Goal: Task Accomplishment & Management: Manage account settings

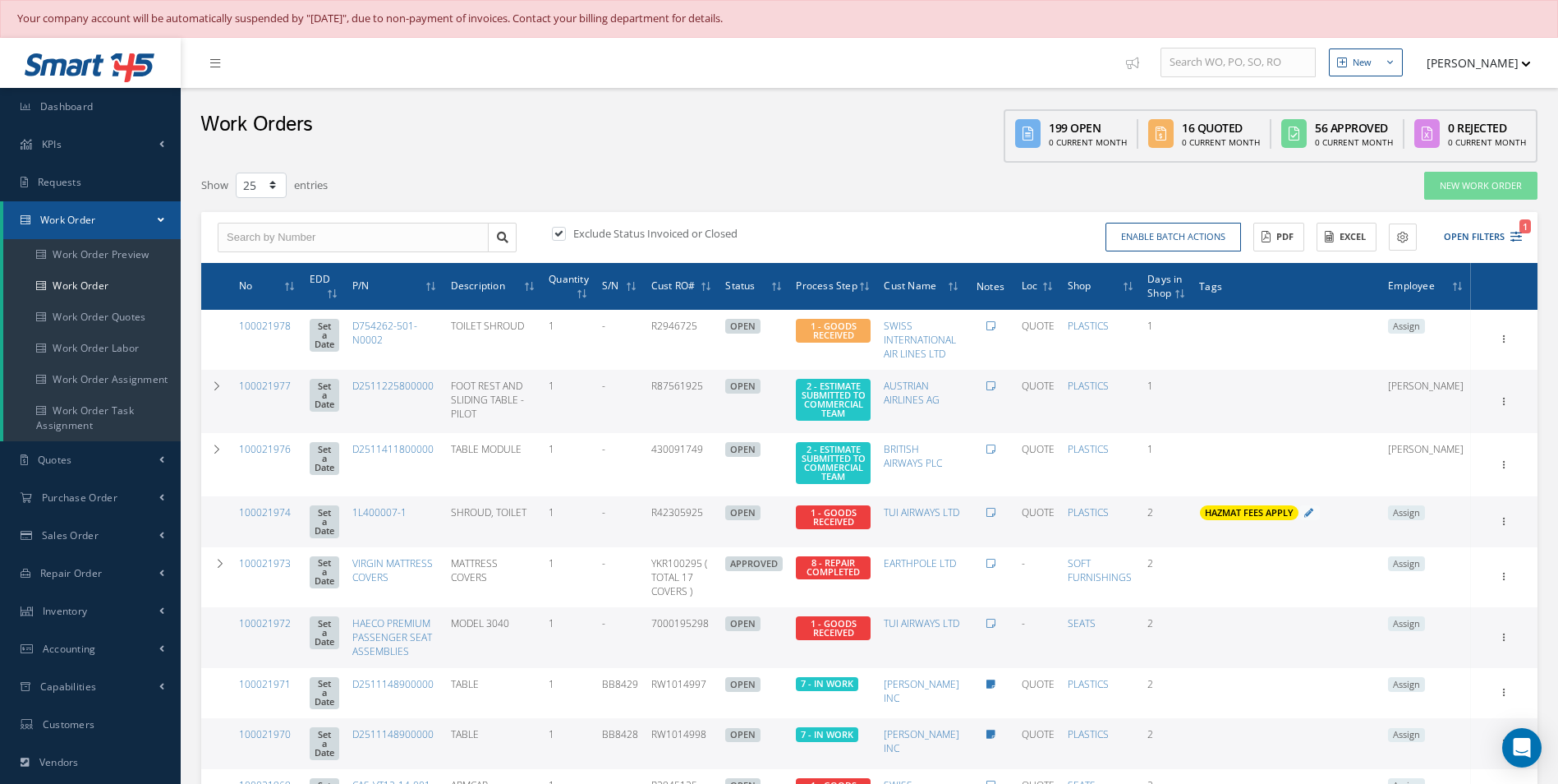
select select "25"
click at [124, 276] on link "Work Order" at bounding box center [92, 286] width 178 height 31
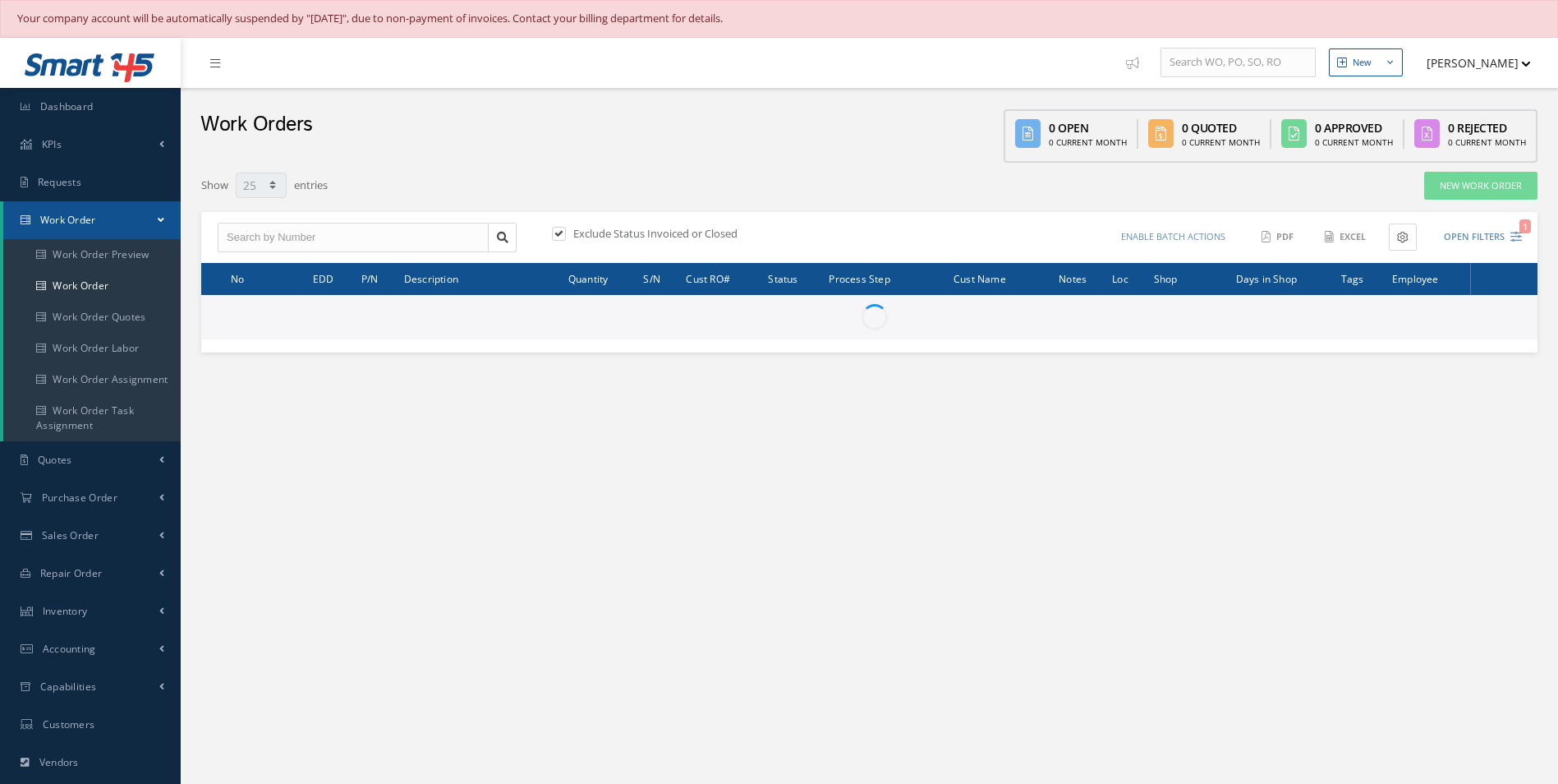
select select "25"
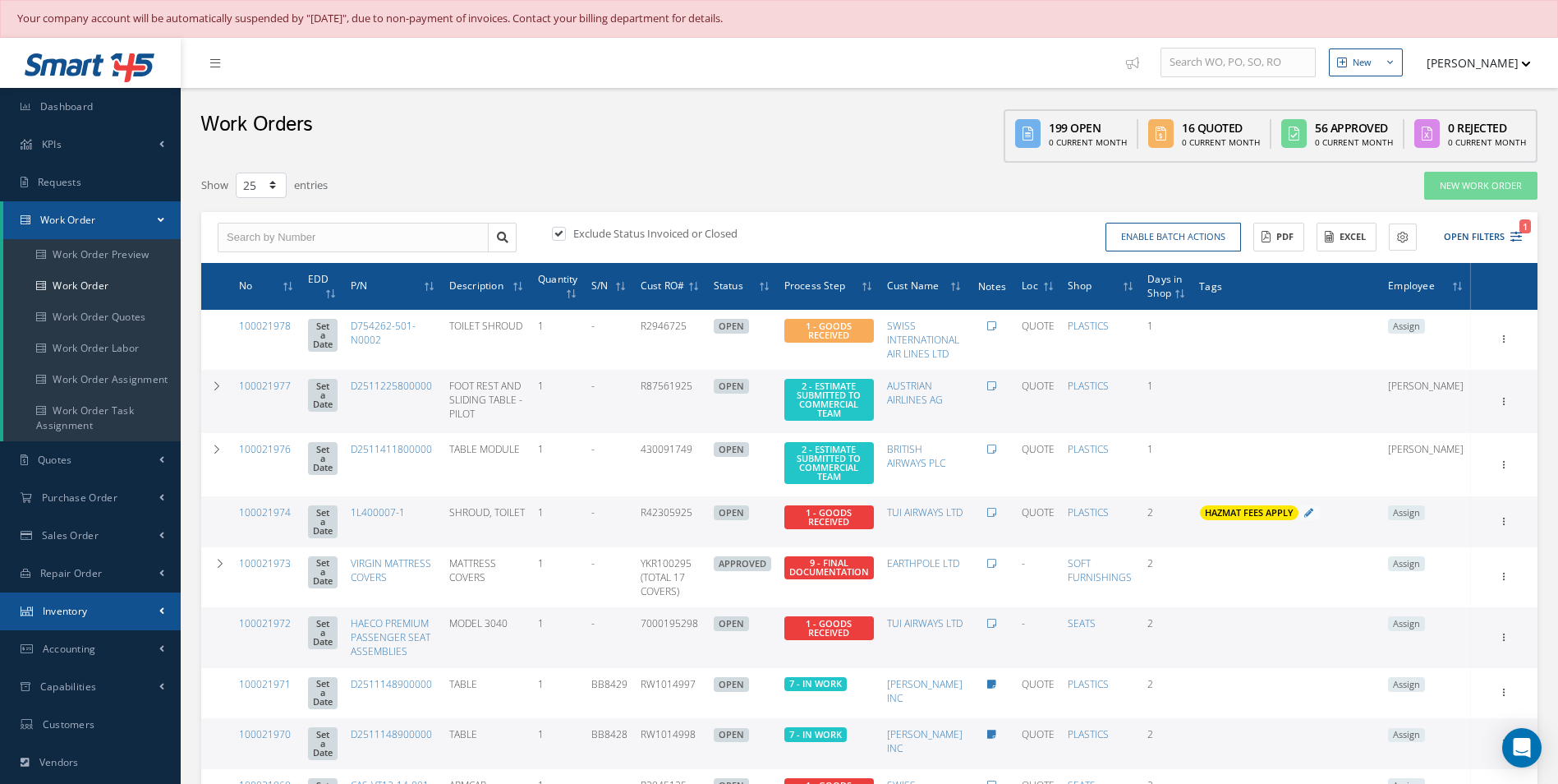
click at [69, 605] on span "Inventory" at bounding box center [65, 610] width 45 height 14
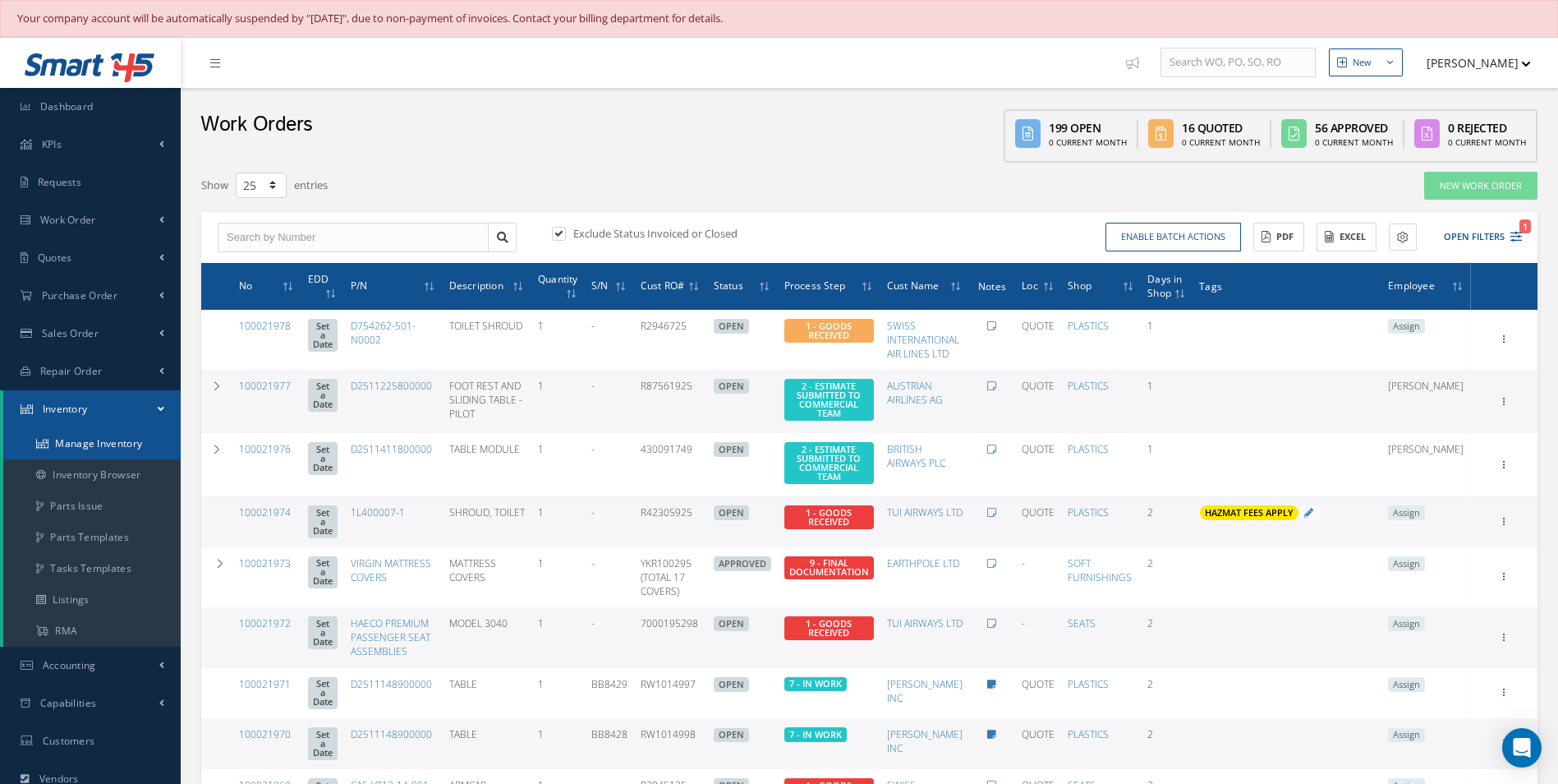
click at [89, 452] on link "Manage Inventory" at bounding box center [92, 443] width 178 height 31
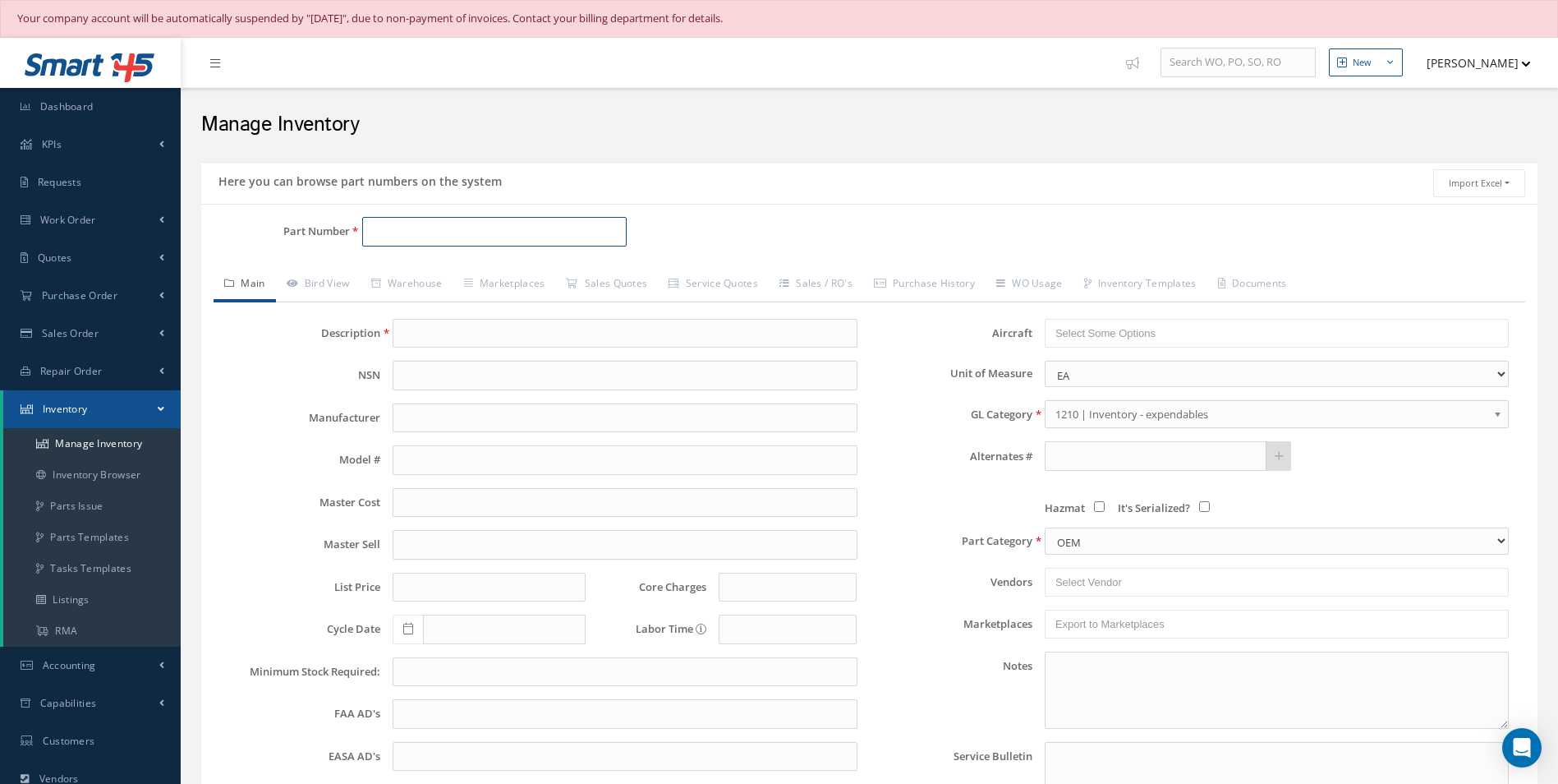
click at [450, 220] on input "Part Number" at bounding box center [495, 231] width 266 height 29
click at [594, 283] on span "LEVER ASSY MECHANICAL CONTROL" at bounding box center [638, 275] width 246 height 18
type input "B3050LR001-301"
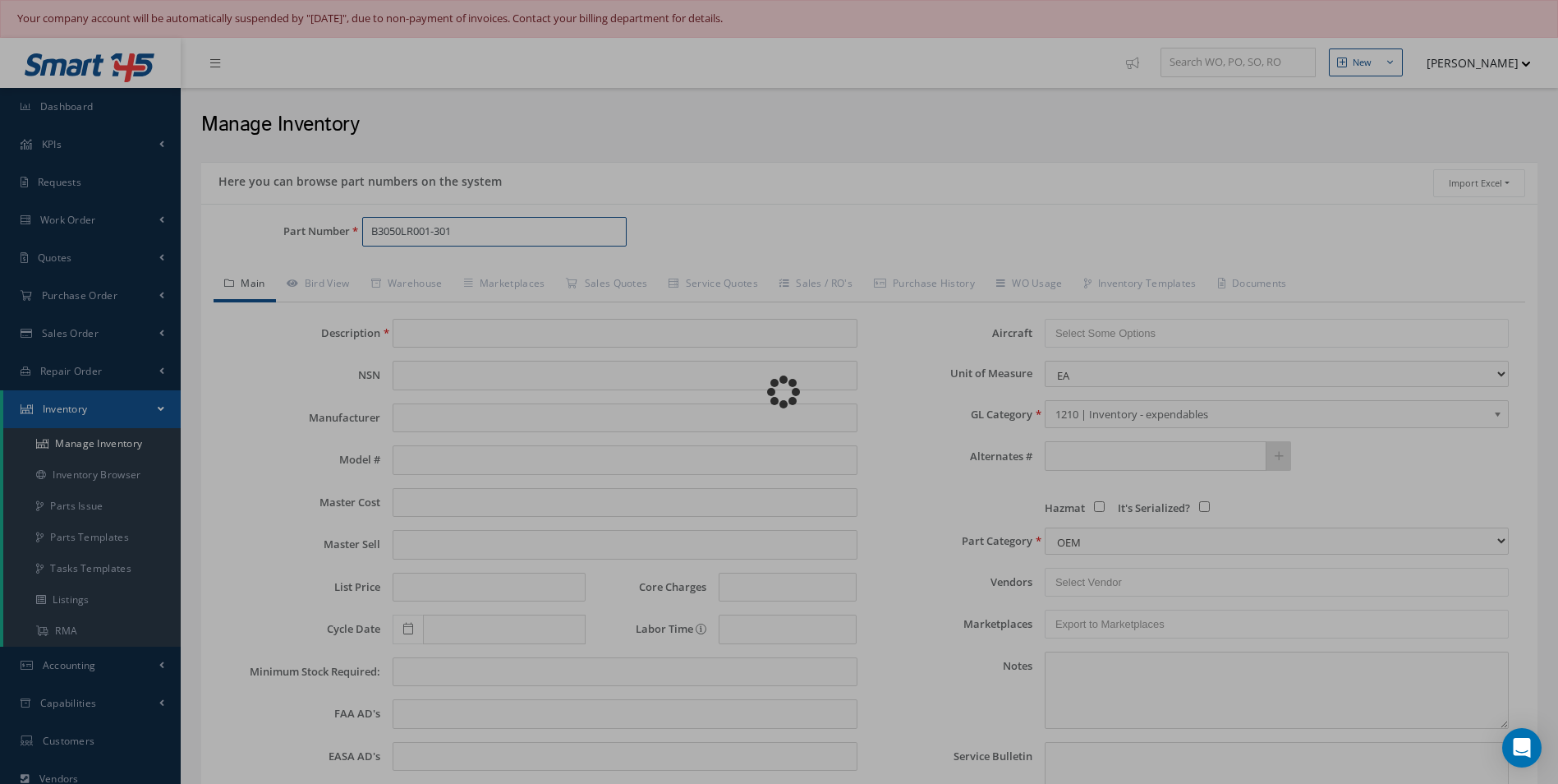
type input "LEVER ASSY MECHANICAL CONTROL"
type input "362.00"
type input "0.00"
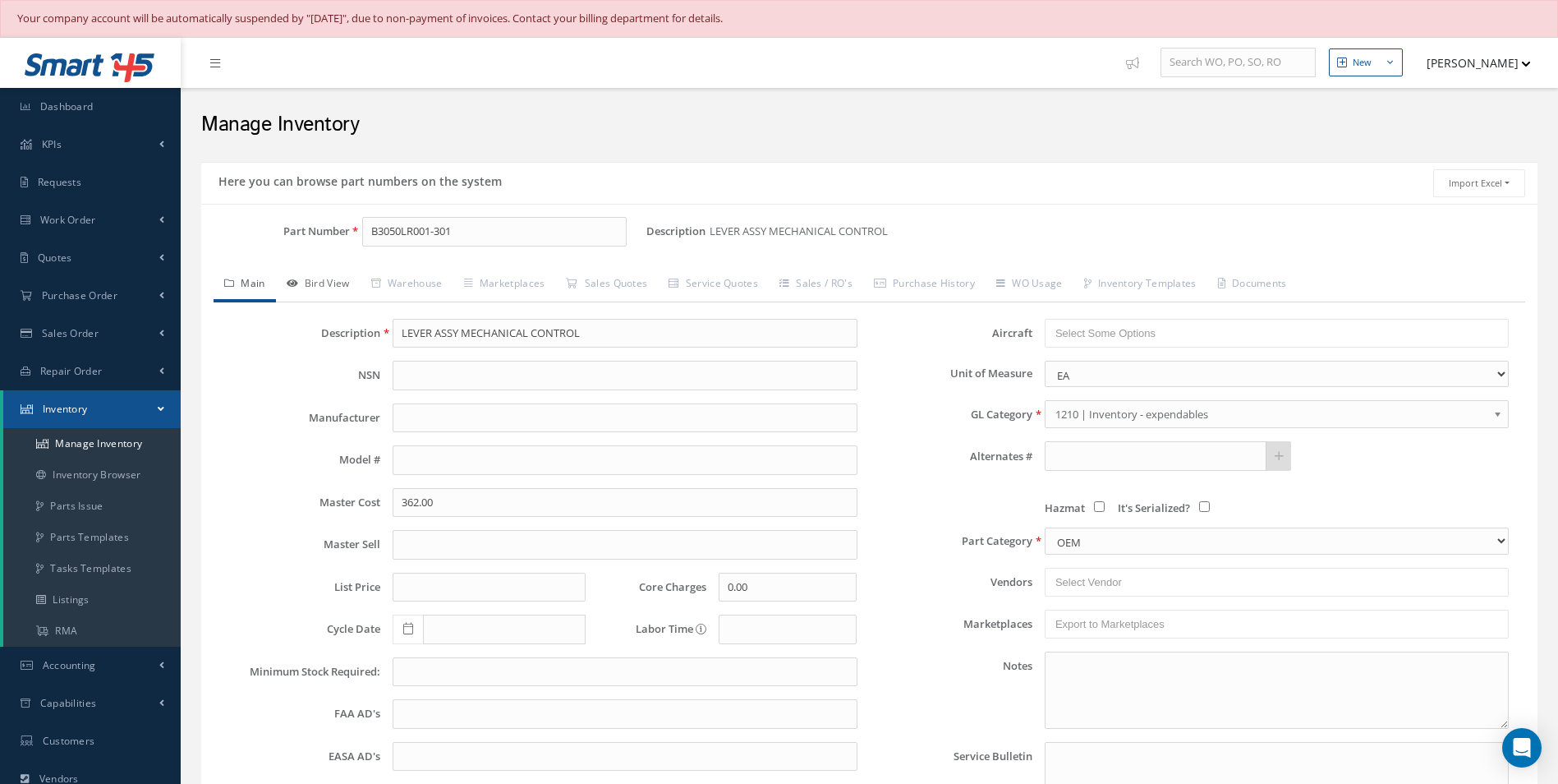
click at [329, 289] on link "Bird View" at bounding box center [318, 285] width 84 height 34
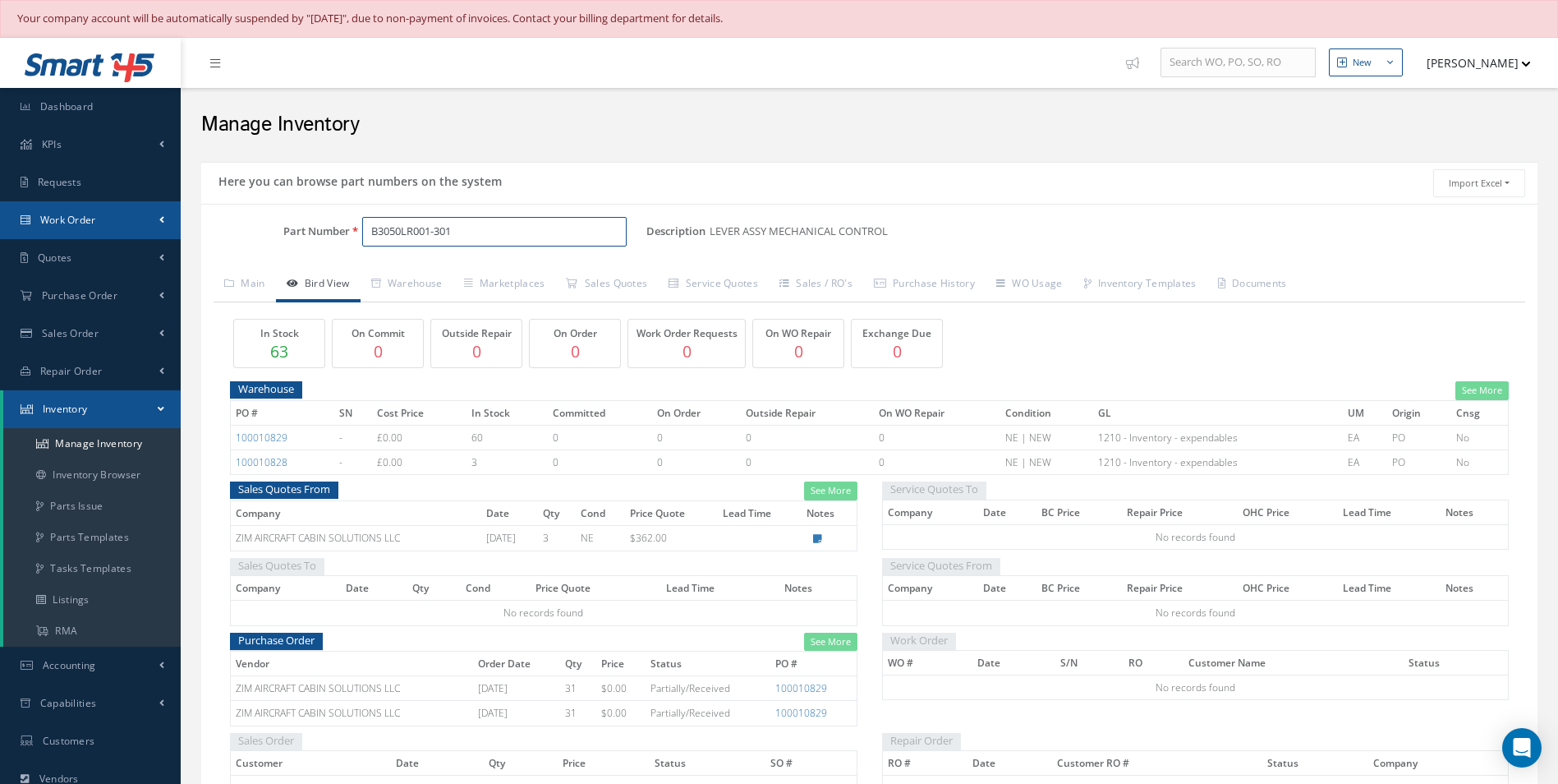
drag, startPoint x: 500, startPoint y: 240, endPoint x: 136, endPoint y: 235, distance: 364.0
click at [136, 235] on div "Smart 145 Dashboard KPIs Work Order Accounting Requests Work Order" at bounding box center [779, 554] width 1558 height 1033
drag, startPoint x: 489, startPoint y: 234, endPoint x: 154, endPoint y: 234, distance: 335.0
click at [154, 234] on div "Smart 145 Dashboard KPIs Work Order Accounting Requests Work Order" at bounding box center [779, 554] width 1558 height 1033
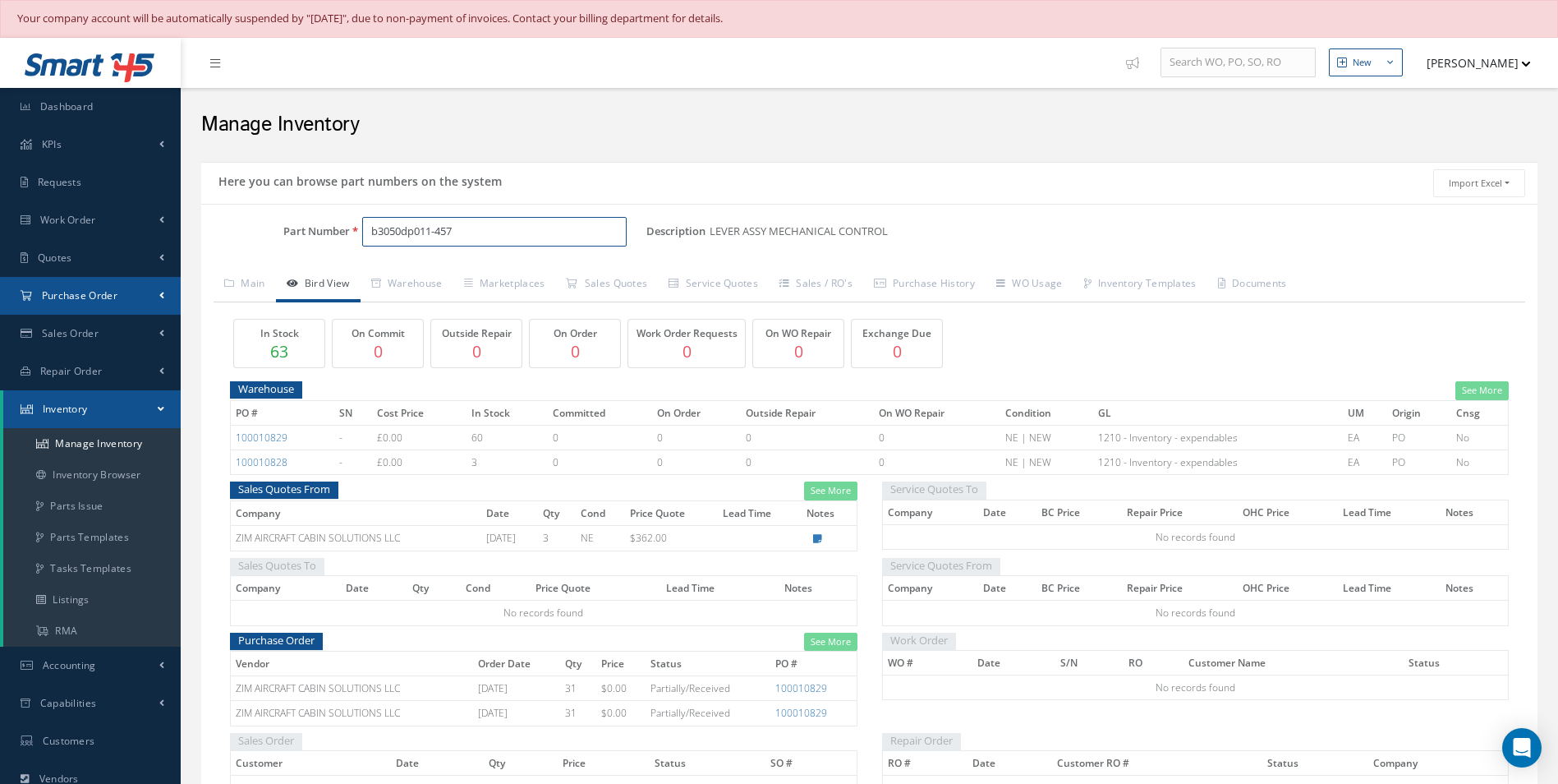
type input "b3050dp011-457"
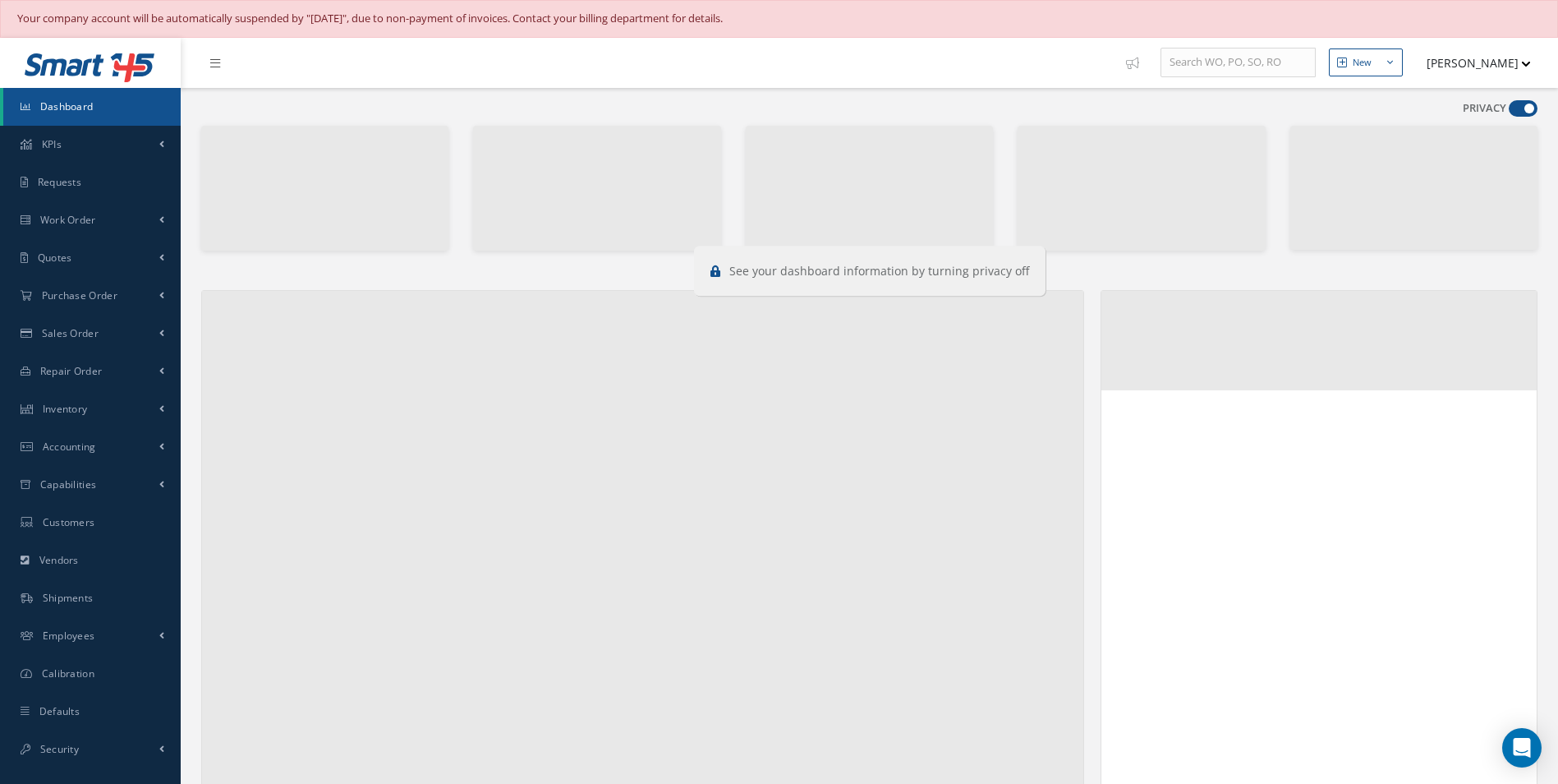
click at [1495, 112] on label "PRIVACY" at bounding box center [1485, 109] width 43 height 17
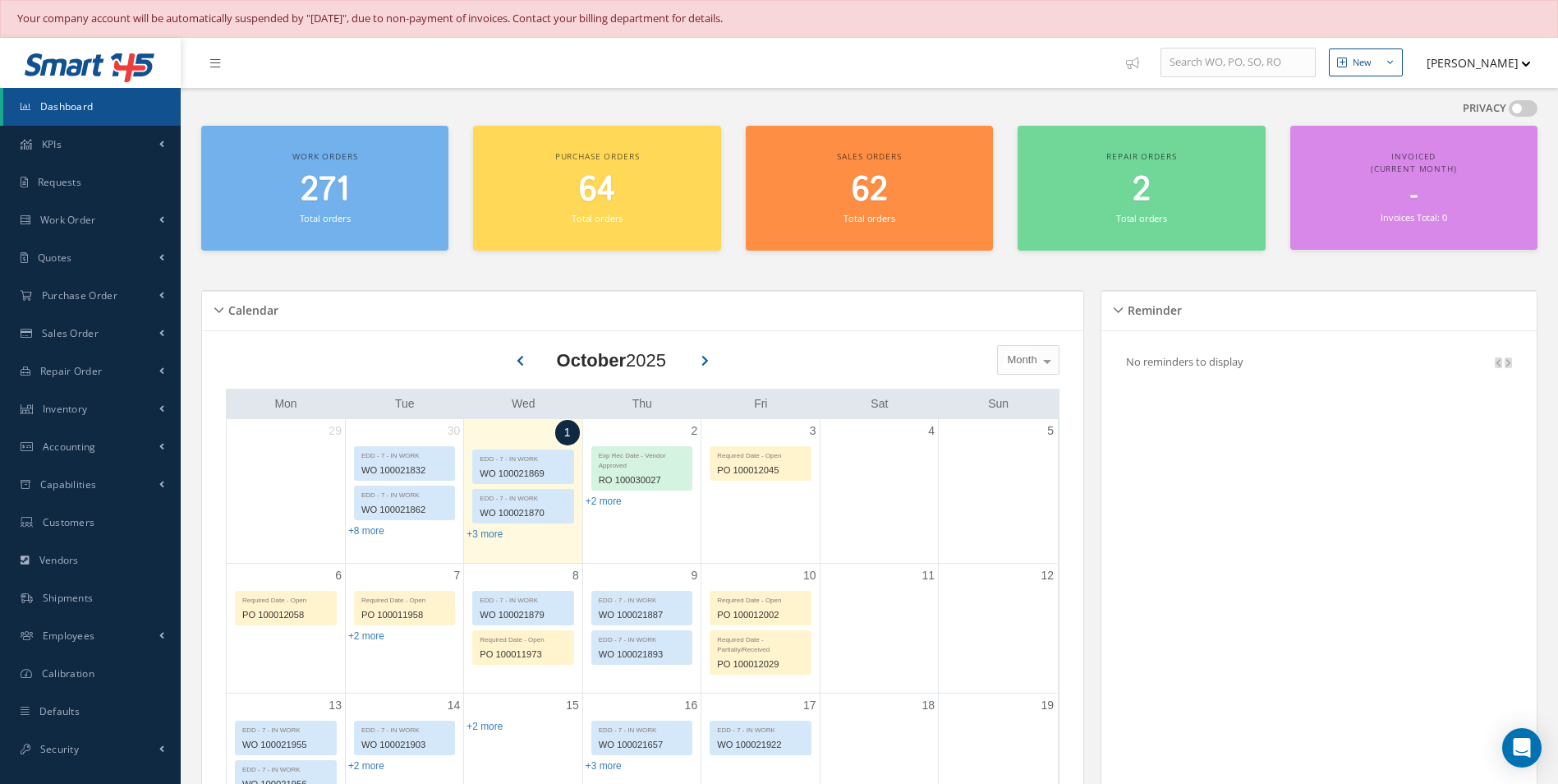
click at [1504, 108] on label "PRIVACY" at bounding box center [1485, 109] width 43 height 17
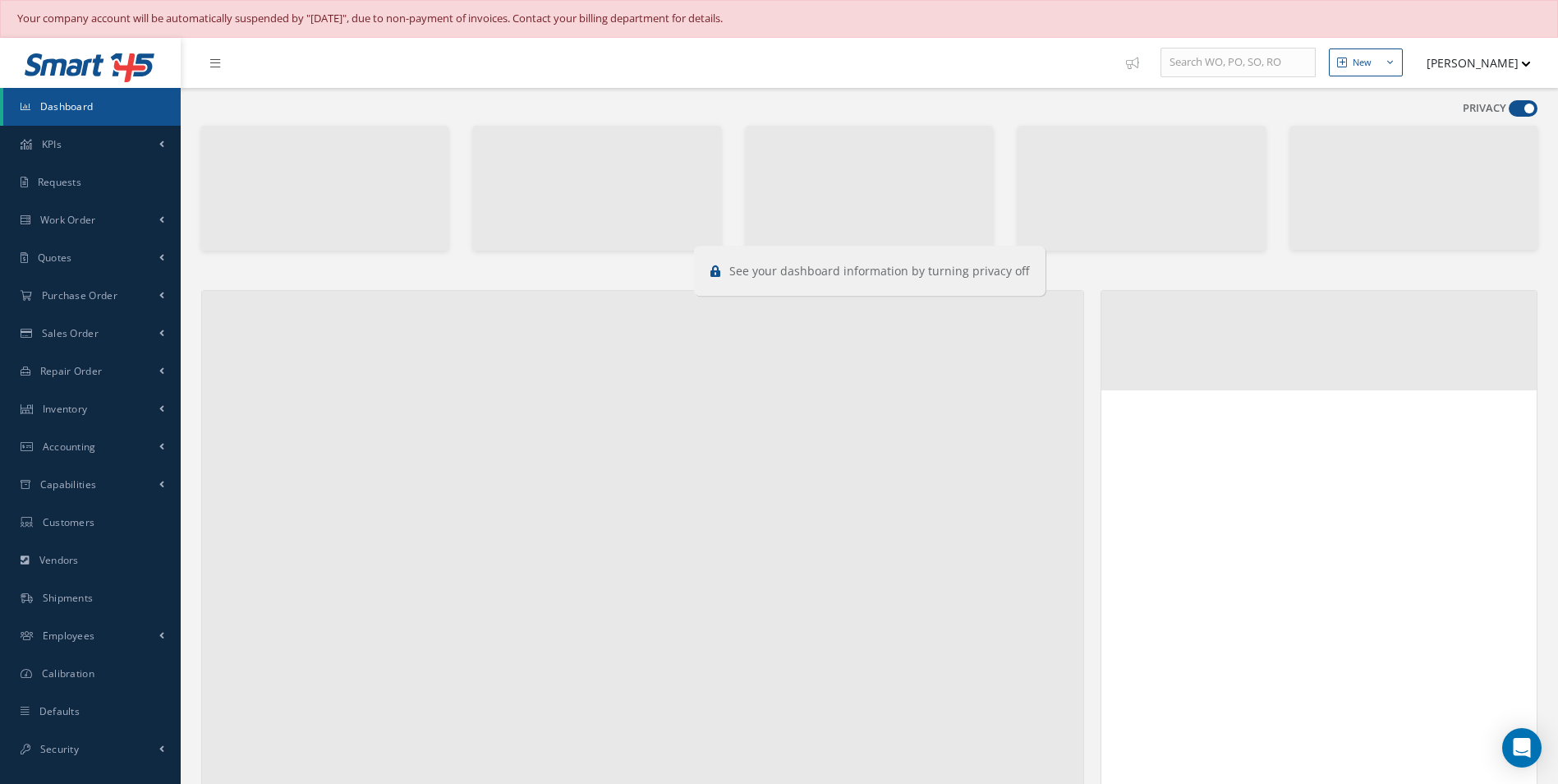
click at [1507, 104] on div "PRIVACY" at bounding box center [1500, 112] width 75 height 23
click at [1516, 110] on span at bounding box center [1523, 109] width 28 height 17
click at [1509, 112] on input "checkbox" at bounding box center [1509, 112] width 0 height 0
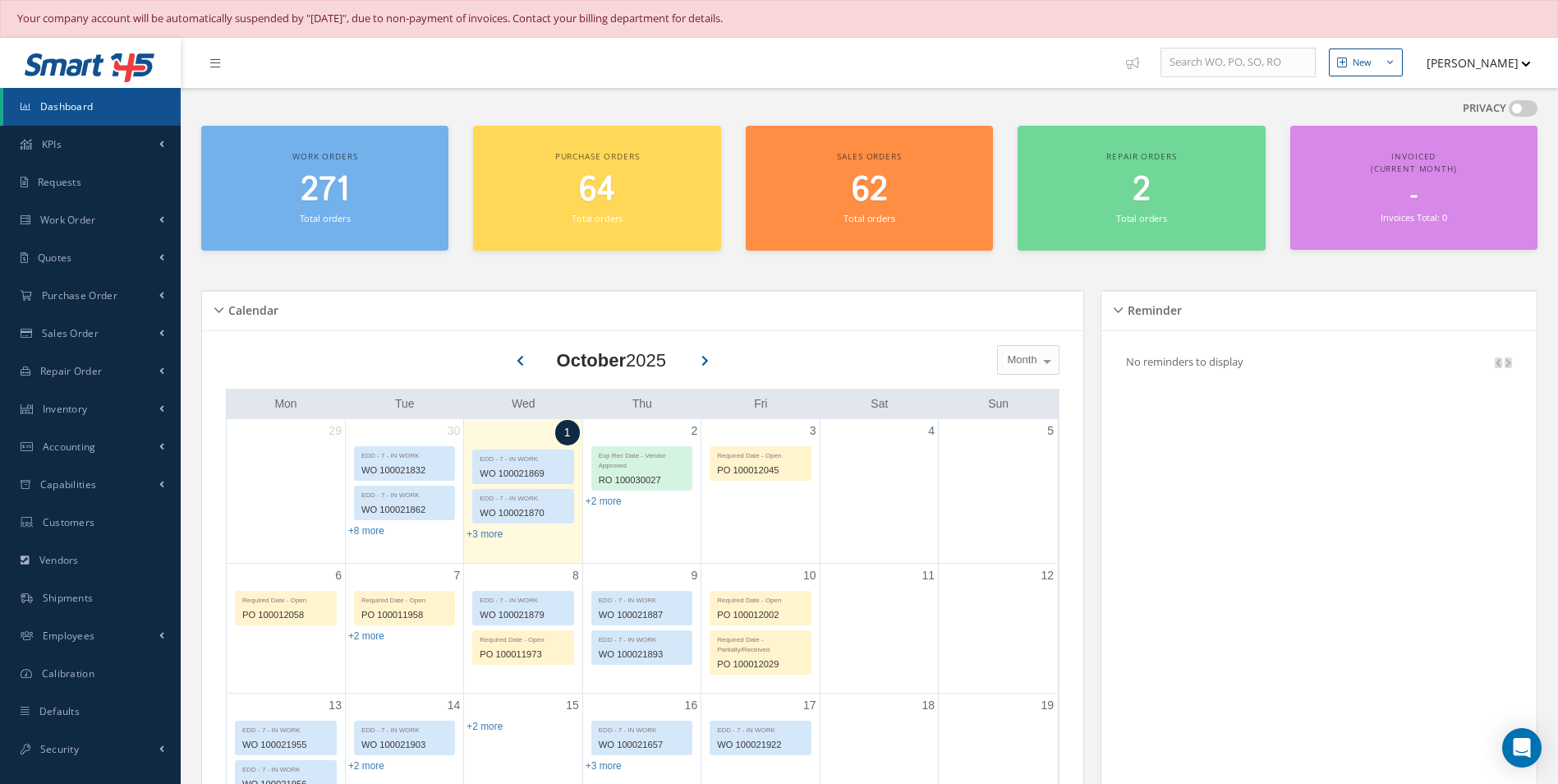
click at [1516, 110] on span at bounding box center [1523, 109] width 28 height 17
click at [1509, 112] on input "checkbox" at bounding box center [1509, 112] width 0 height 0
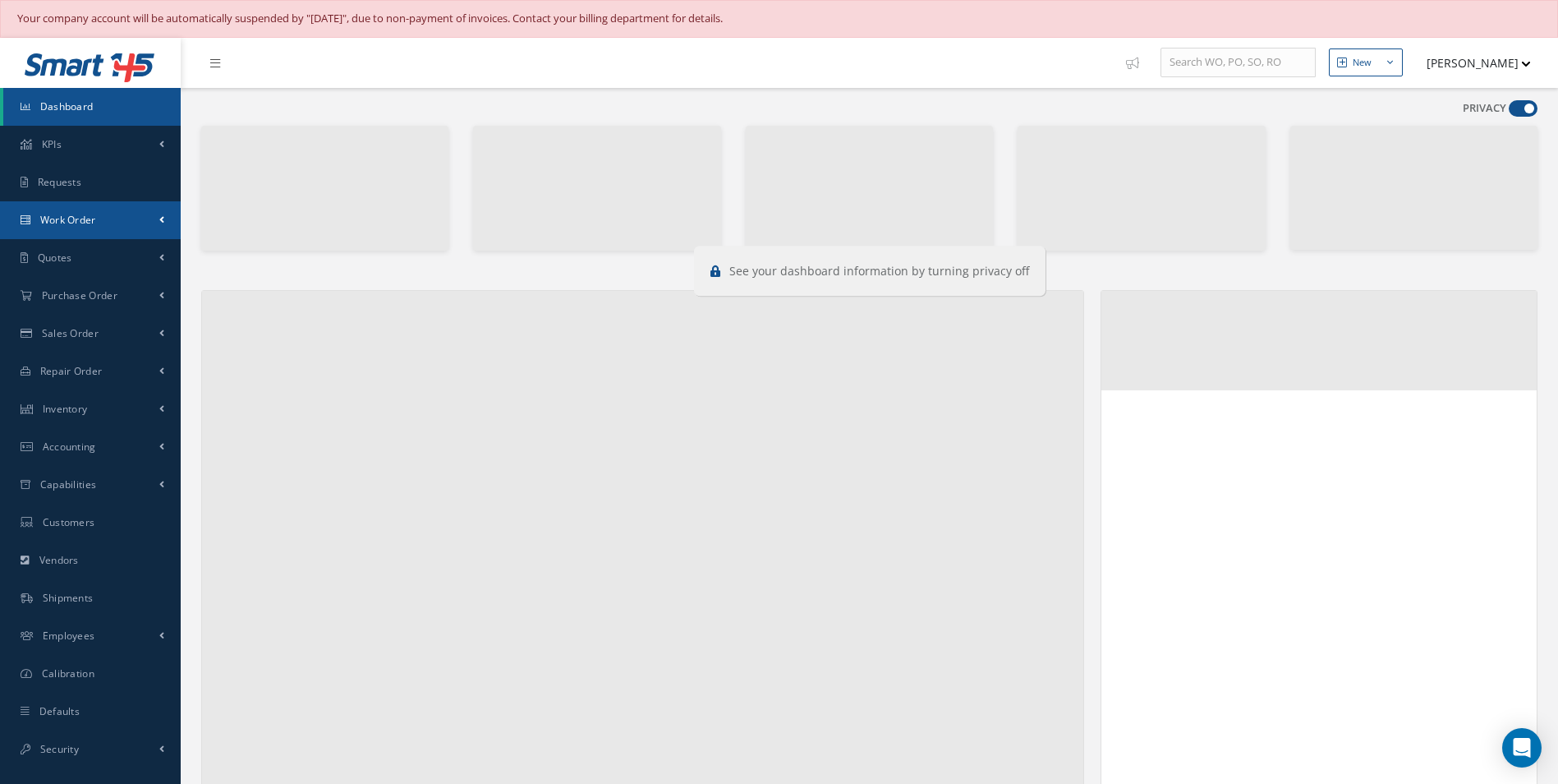
click at [84, 204] on link "Work Order" at bounding box center [90, 220] width 180 height 38
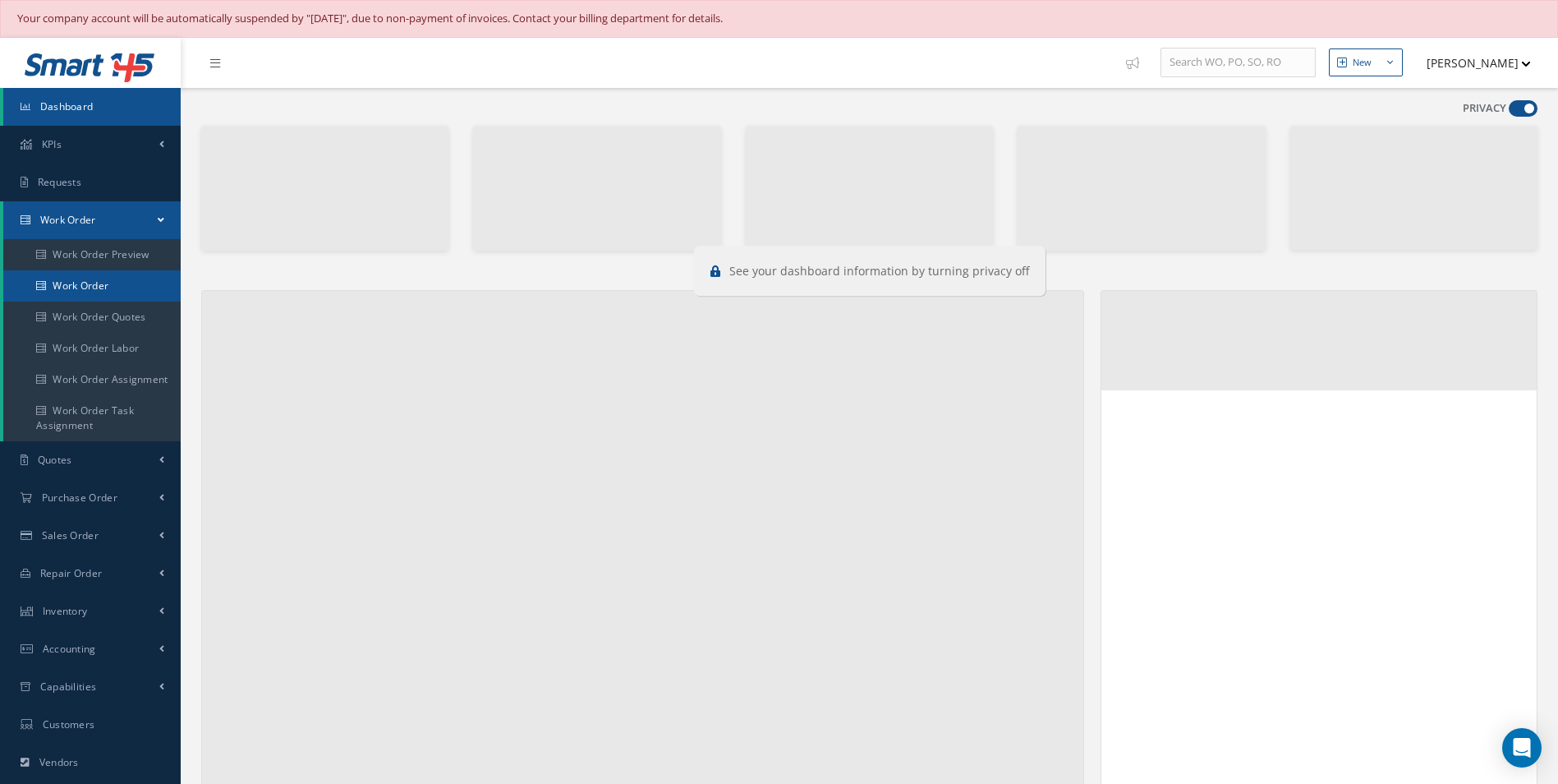
click at [79, 275] on link "Work Order" at bounding box center [92, 286] width 178 height 31
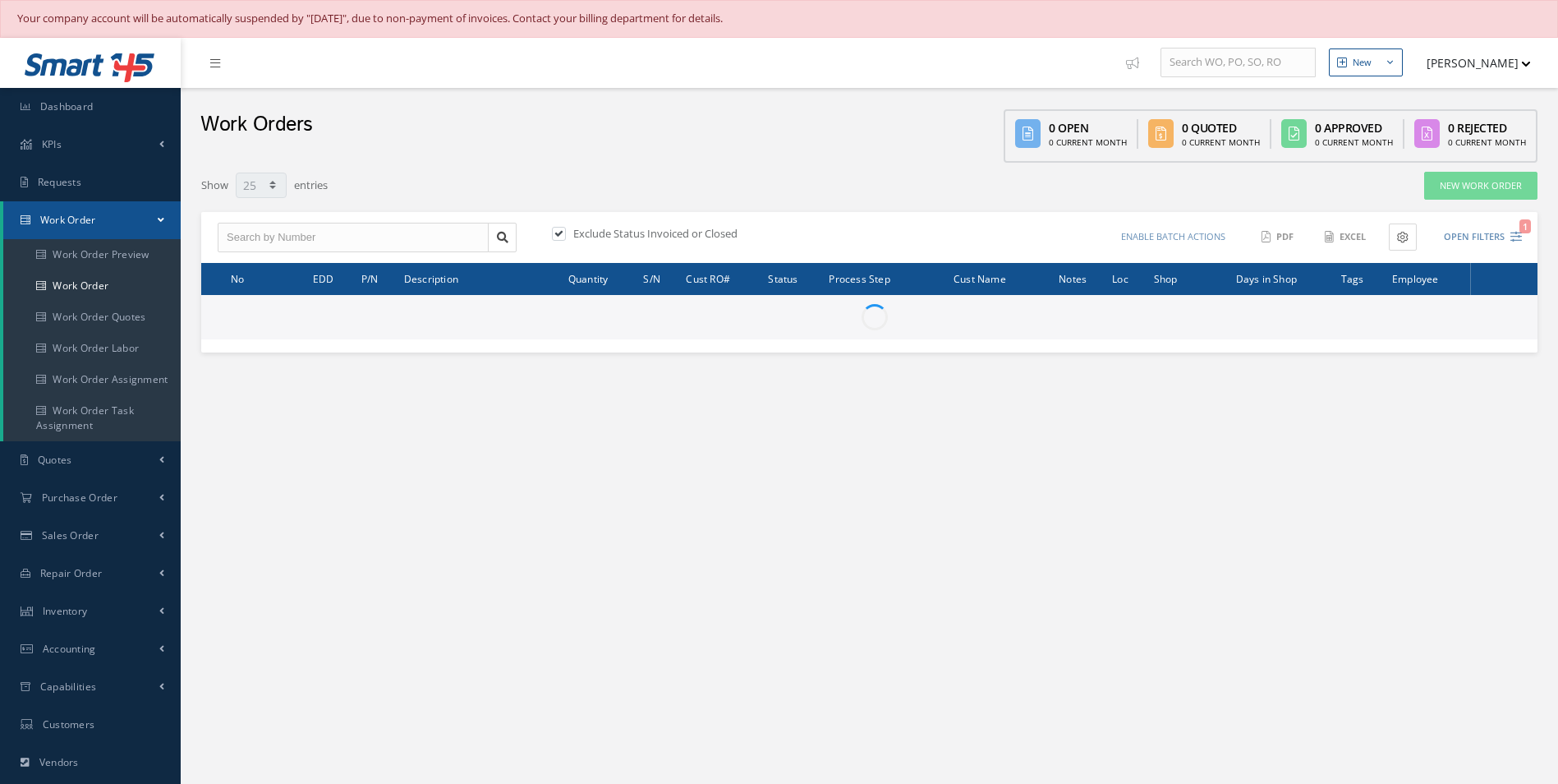
select select "25"
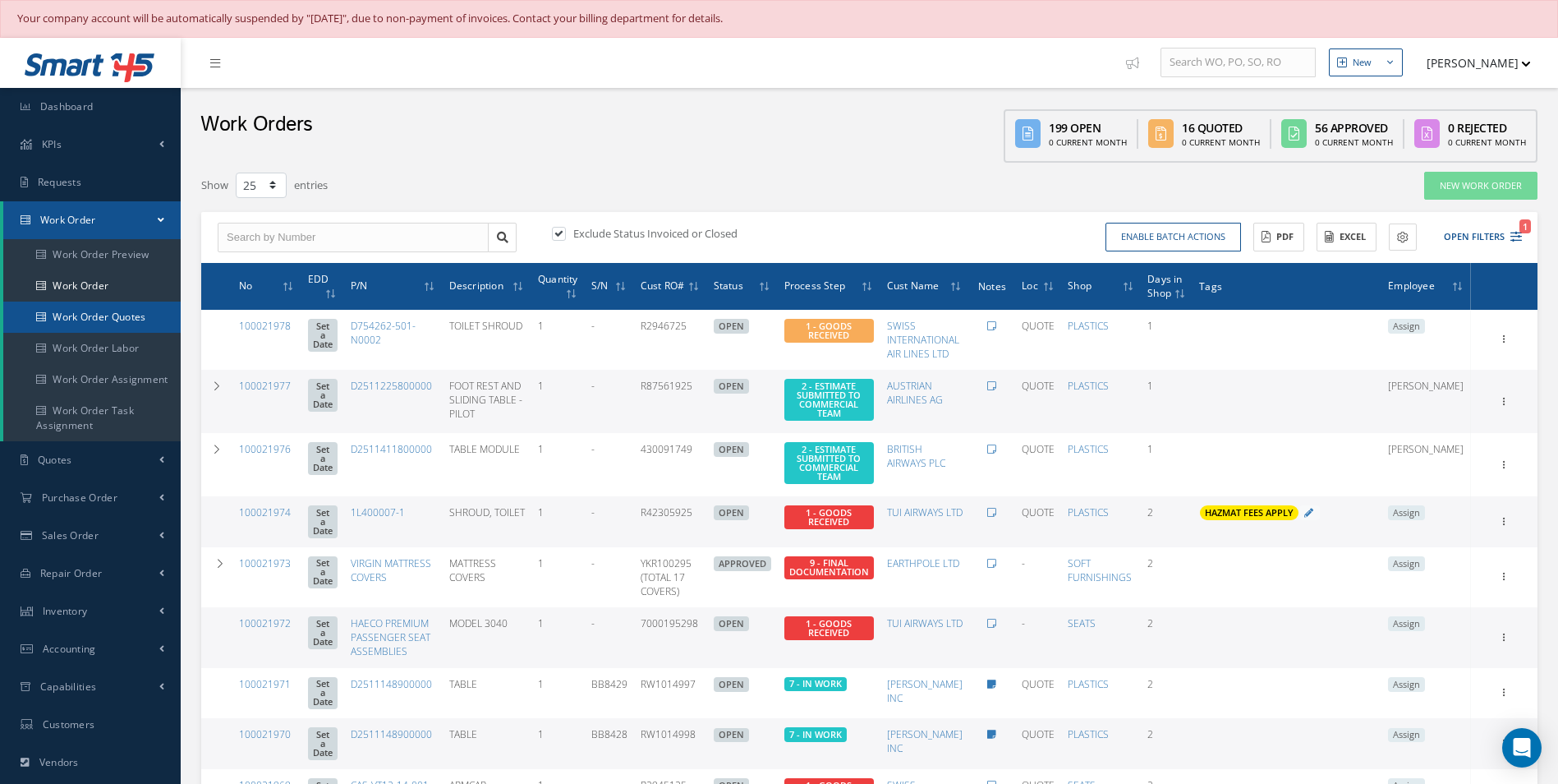
click at [94, 303] on link "Work Order Quotes" at bounding box center [92, 316] width 178 height 31
click at [100, 297] on link "Work Order" at bounding box center [92, 286] width 178 height 31
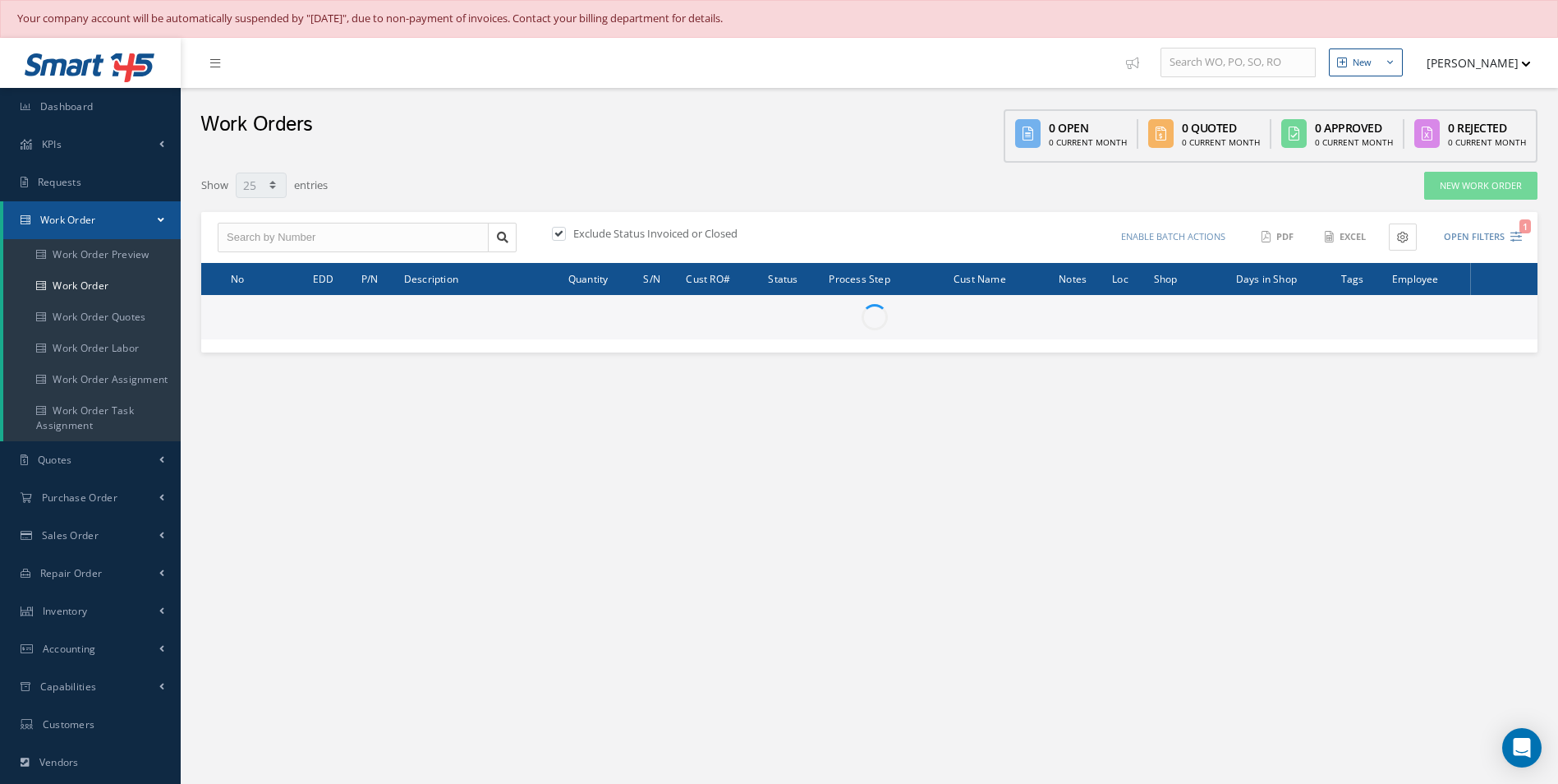
select select "25"
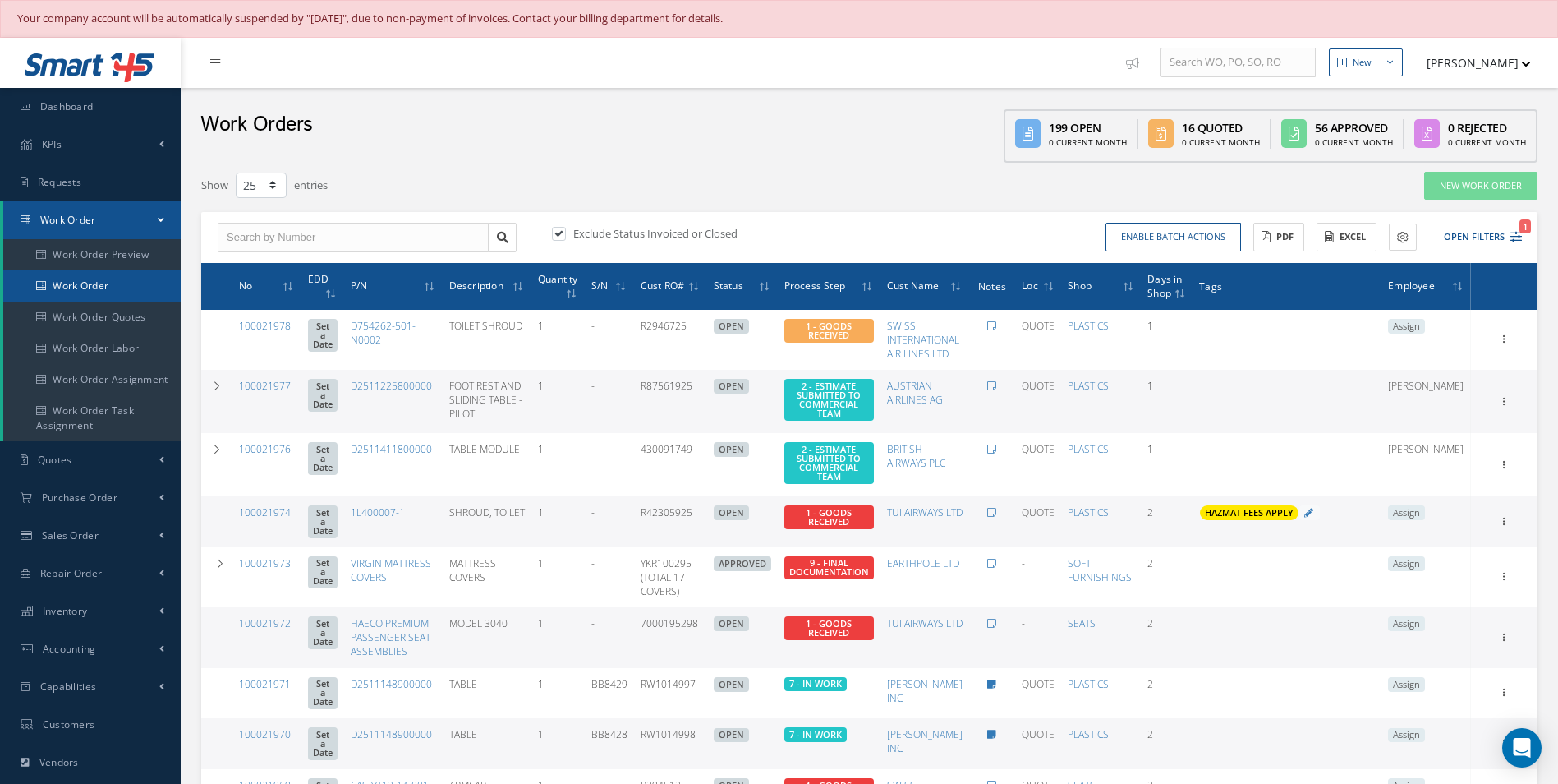
click at [106, 292] on link "Work Order" at bounding box center [92, 286] width 178 height 31
select select "25"
